Goal: Transaction & Acquisition: Purchase product/service

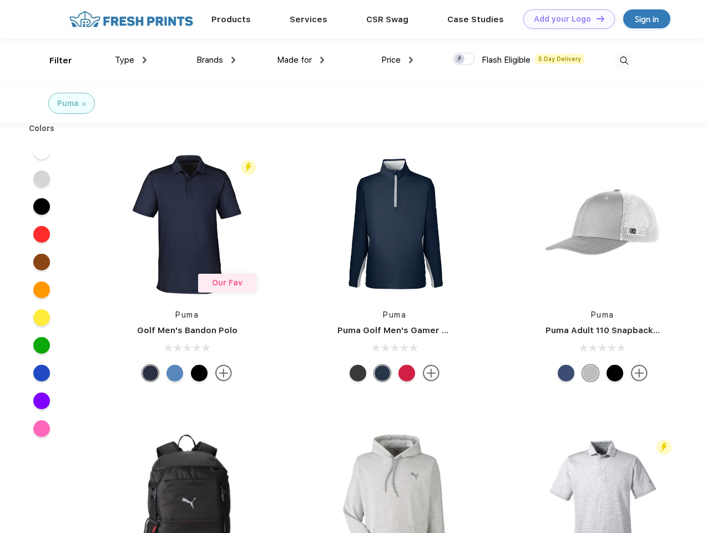
click at [565, 19] on link "Add your Logo Design Tool" at bounding box center [570, 18] width 92 height 19
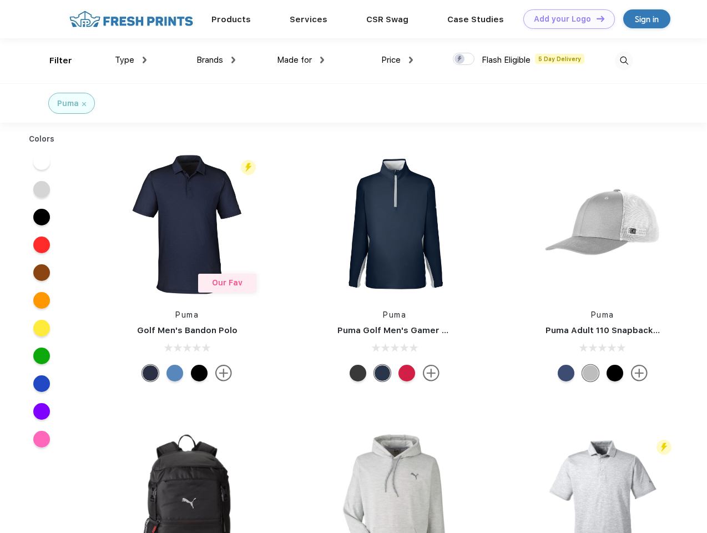
click at [0, 0] on div "Design Tool" at bounding box center [0, 0] width 0 height 0
click at [596, 18] on link "Add your Logo Design Tool" at bounding box center [570, 18] width 92 height 19
click at [53, 61] on div "Filter" at bounding box center [60, 60] width 23 height 13
click at [131, 60] on span "Type" at bounding box center [124, 60] width 19 height 10
click at [216, 60] on span "Brands" at bounding box center [210, 60] width 27 height 10
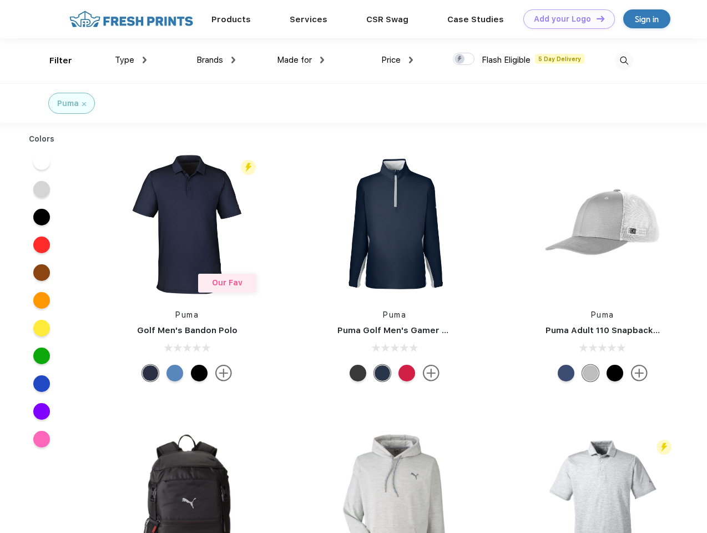
click at [301, 60] on span "Made for" at bounding box center [294, 60] width 35 height 10
click at [398, 60] on span "Price" at bounding box center [390, 60] width 19 height 10
click at [464, 59] on div at bounding box center [464, 59] width 22 height 12
click at [460, 59] on input "checkbox" at bounding box center [456, 55] width 7 height 7
click at [624, 61] on img at bounding box center [624, 61] width 18 height 18
